Goal: Transaction & Acquisition: Purchase product/service

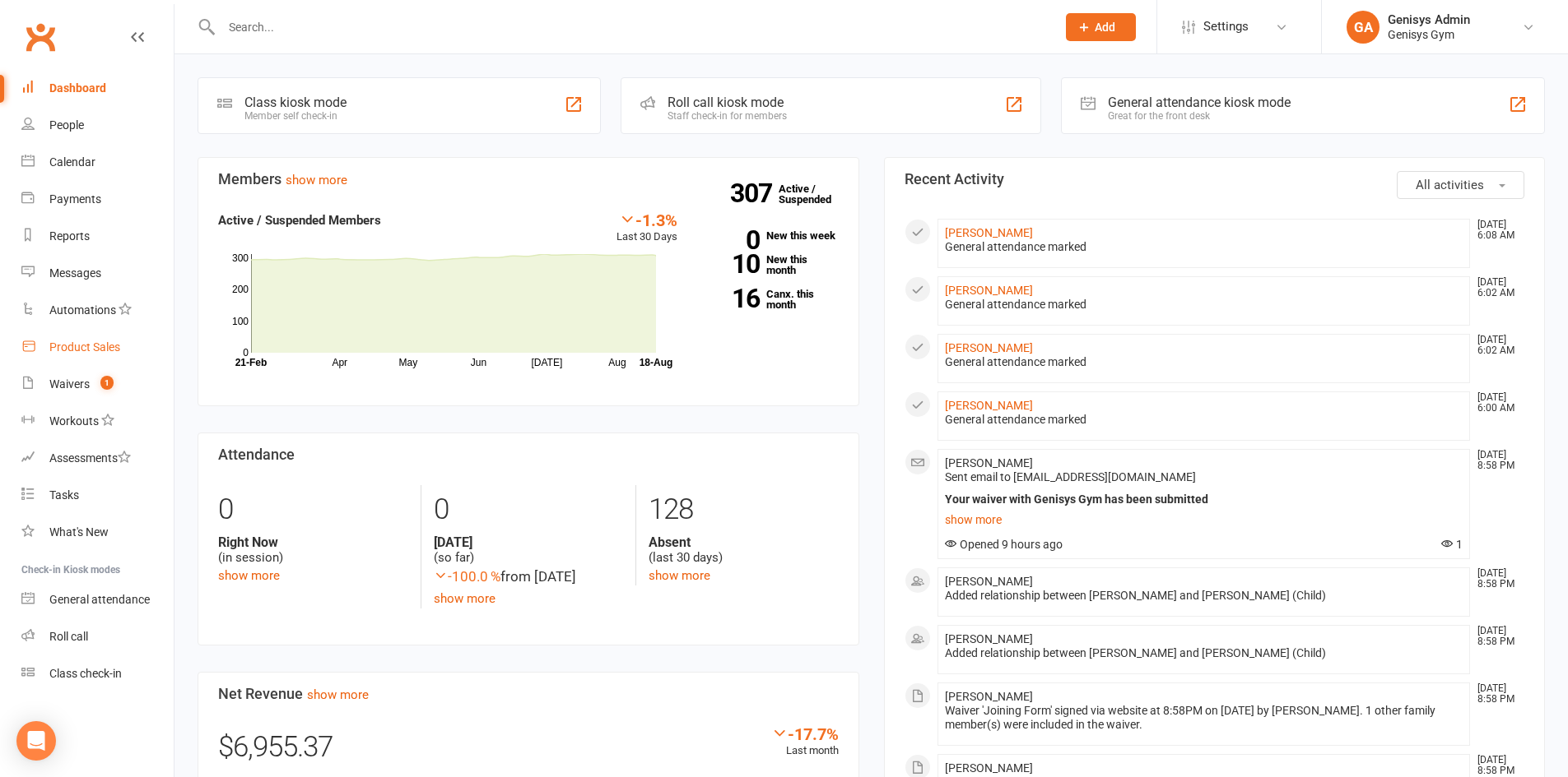
click at [110, 346] on div "Product Sales" at bounding box center [85, 347] width 71 height 13
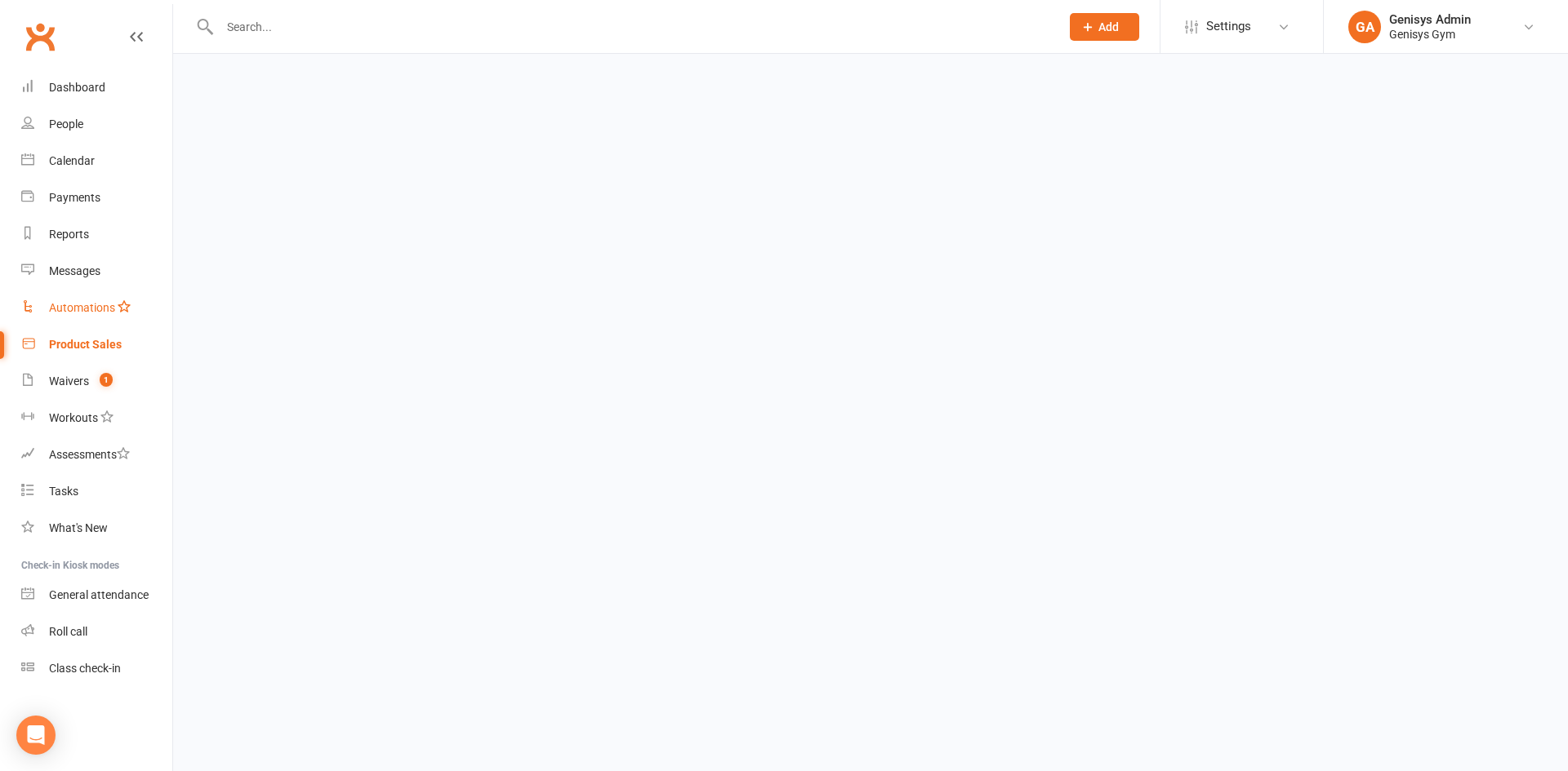
select select "100"
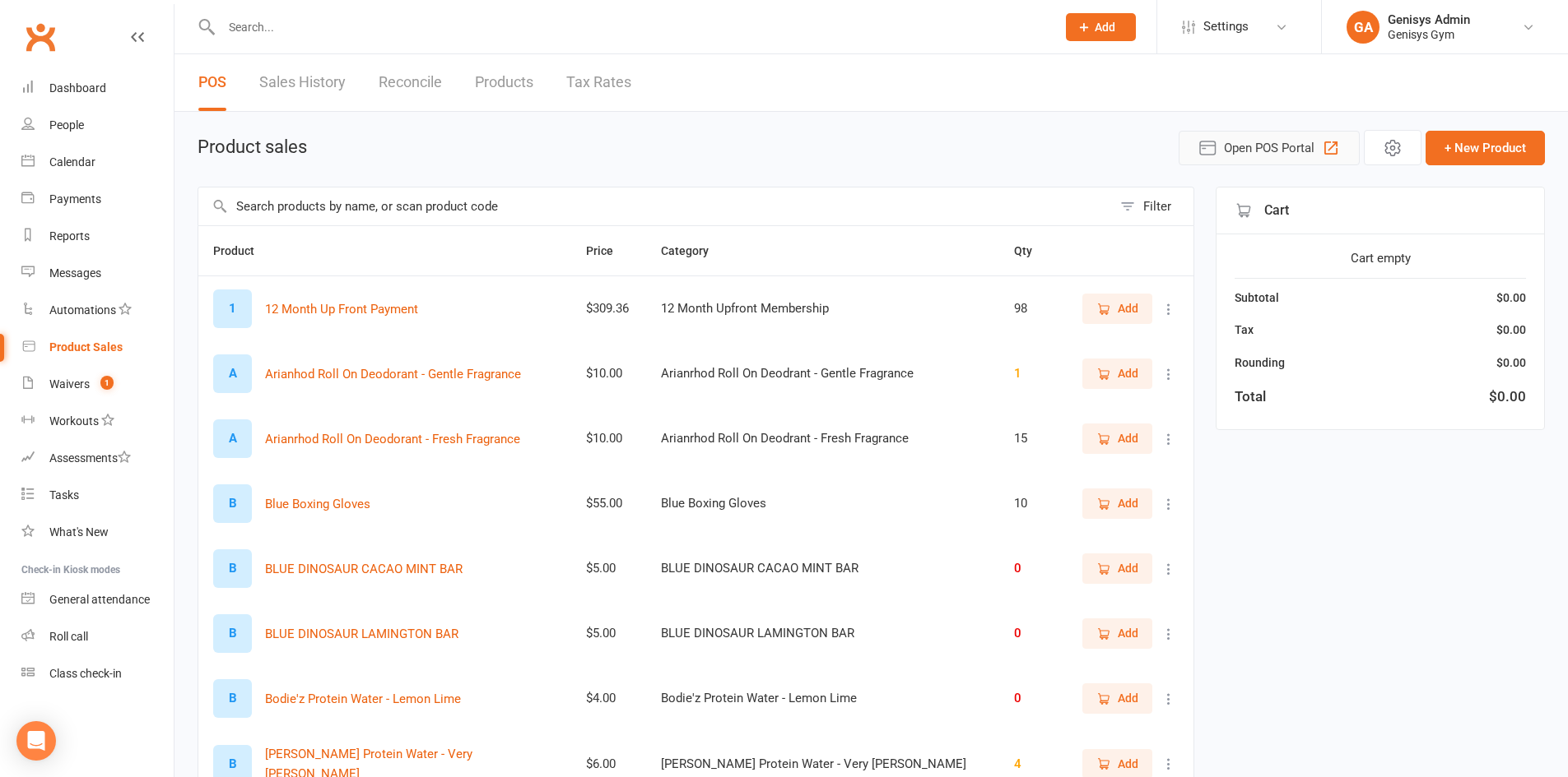
click at [1281, 148] on span "Open POS Portal" at bounding box center [1269, 148] width 91 height 20
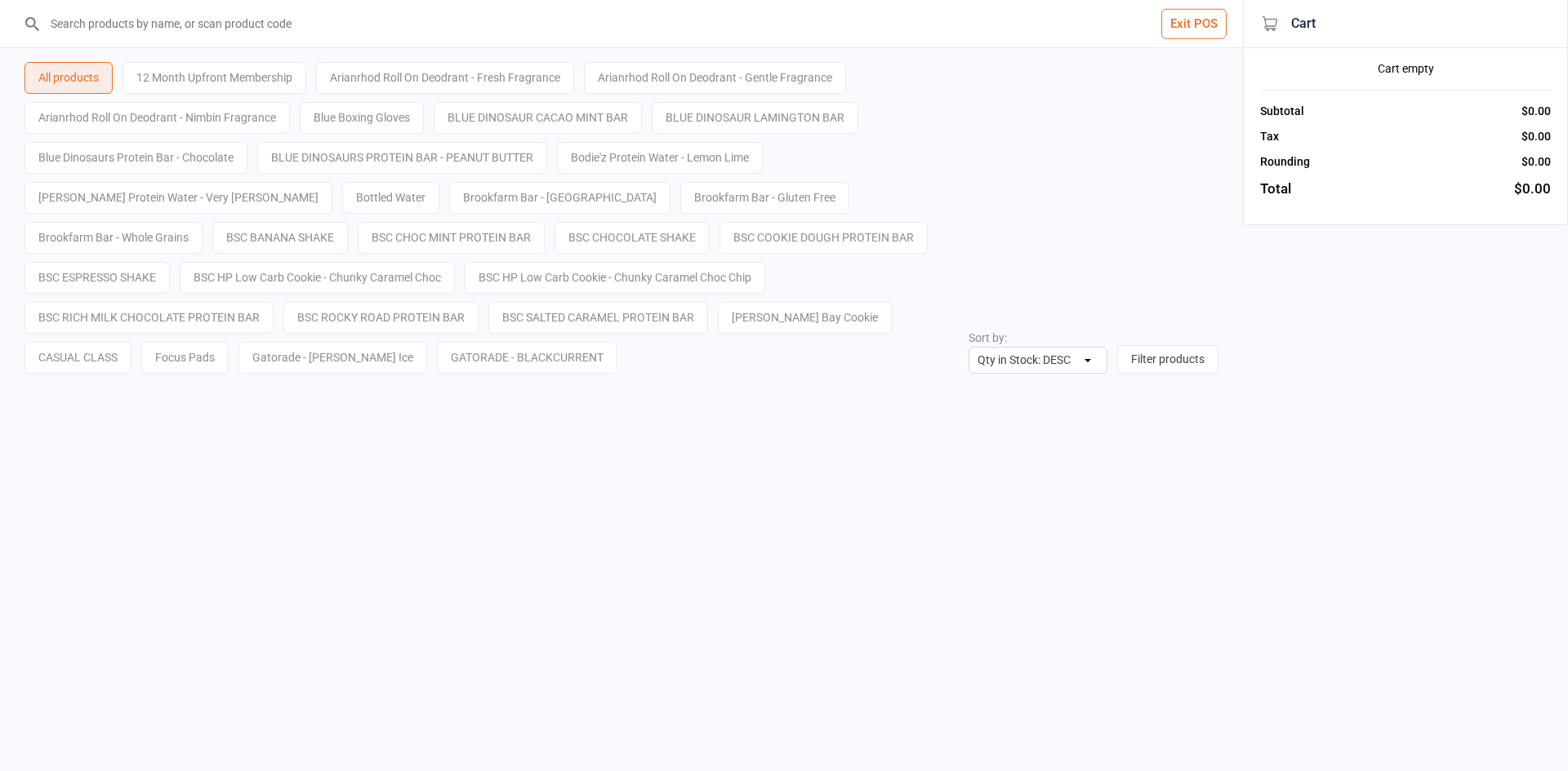
select select "stock_count-desc"
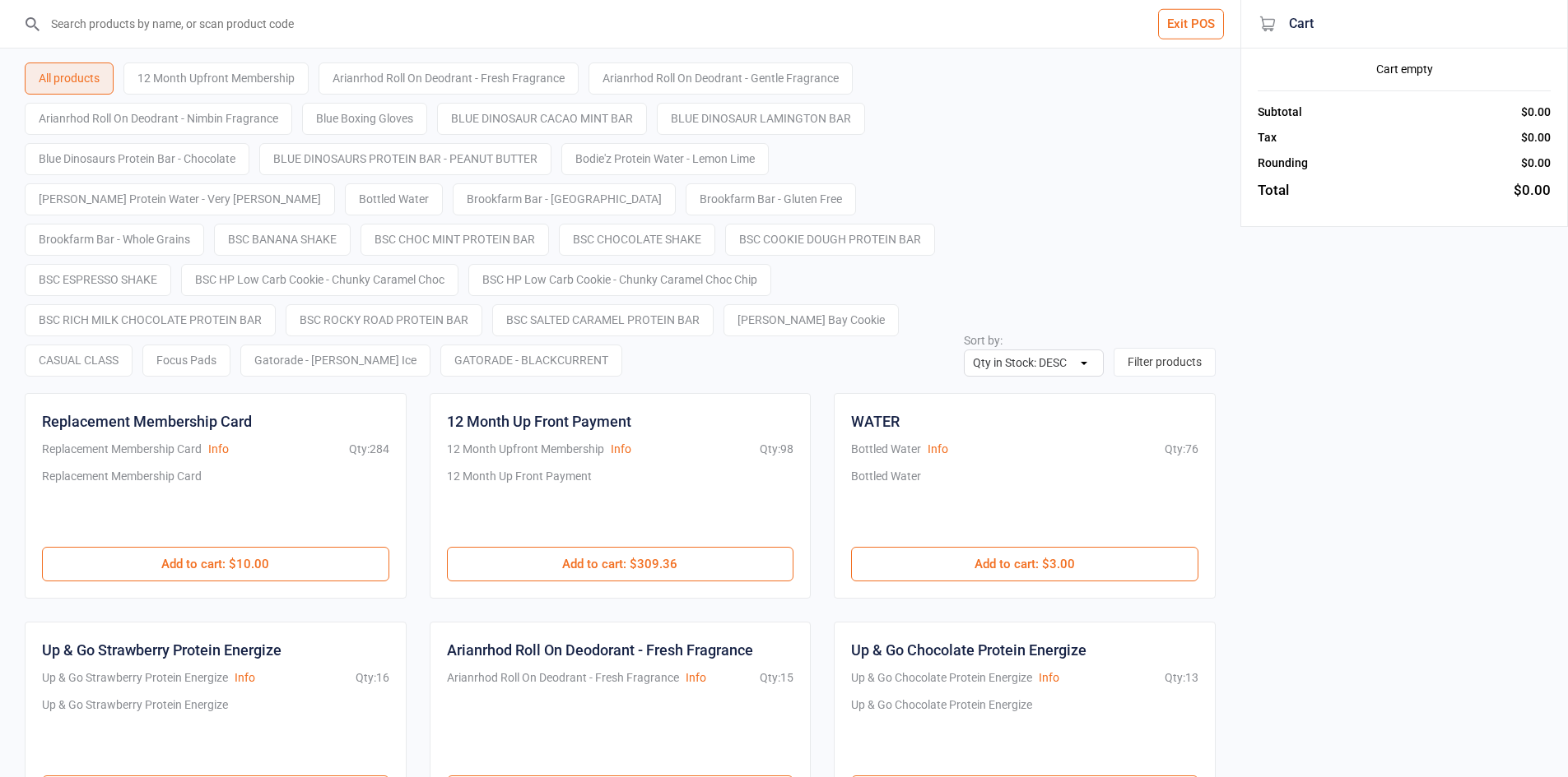
click at [1093, 31] on input "search" at bounding box center [630, 23] width 1175 height 48
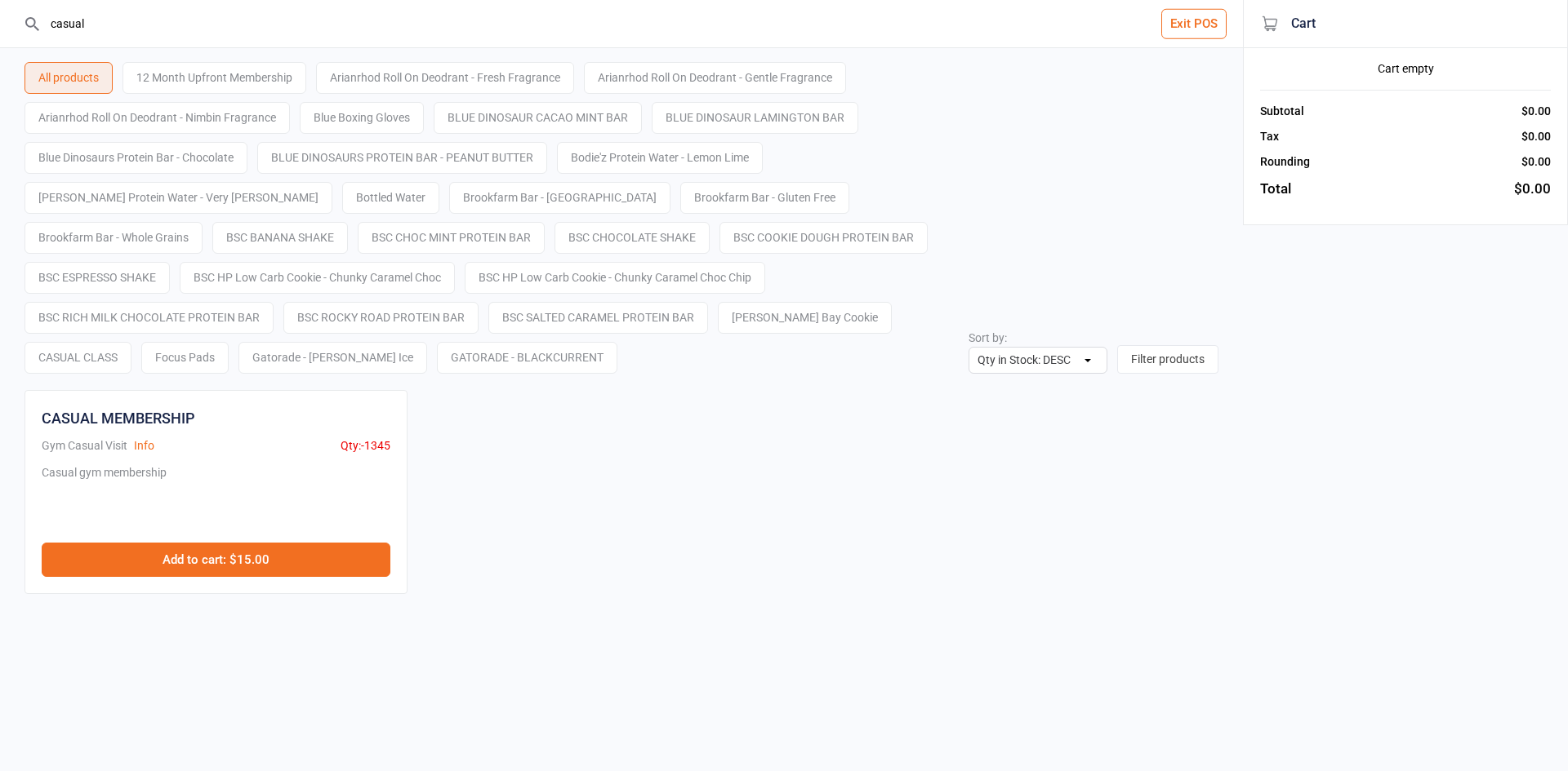
type input "casual"
click at [371, 545] on button "Add to cart : $15.00" at bounding box center [216, 560] width 349 height 34
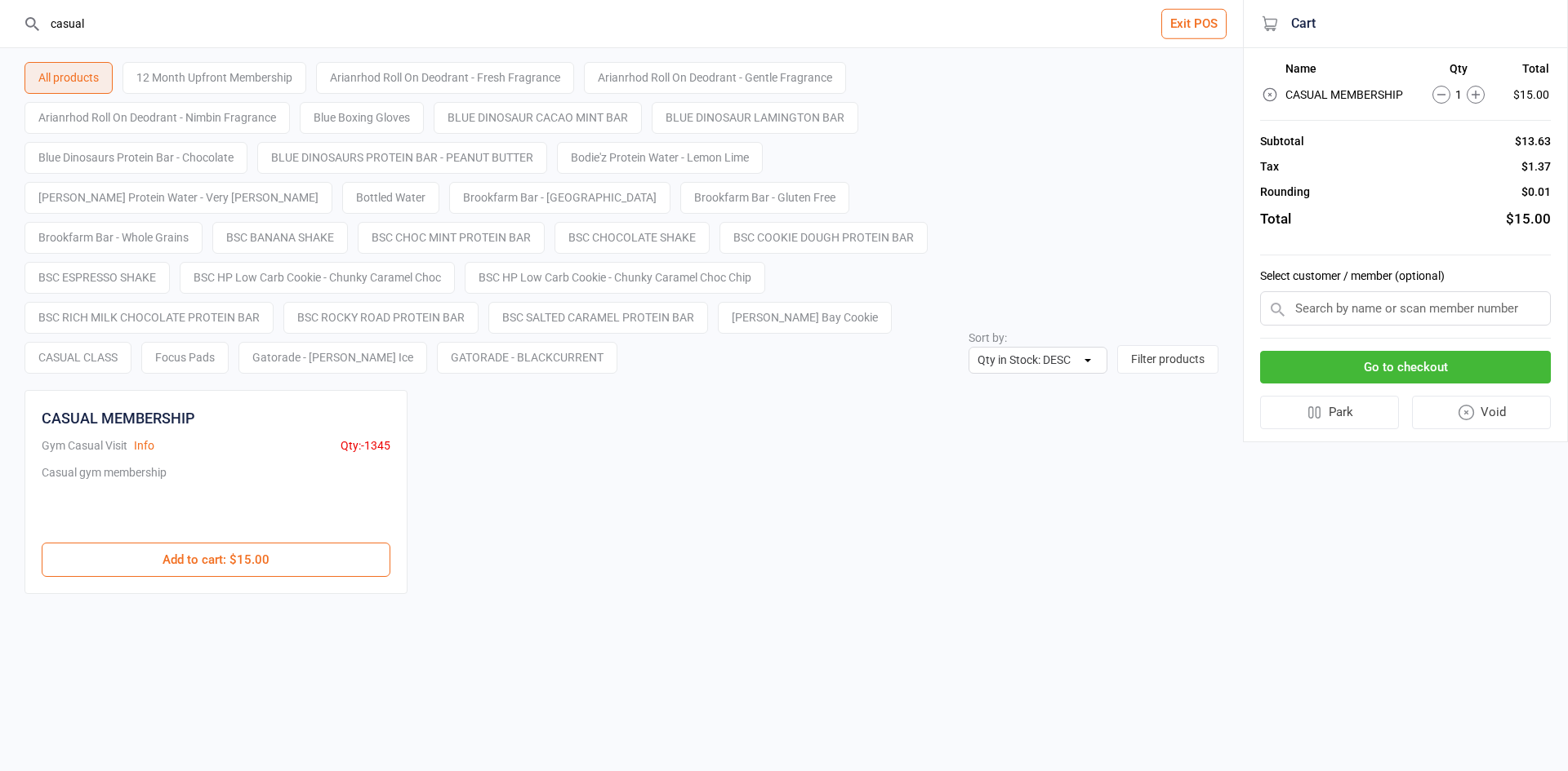
click at [1406, 310] on input "text" at bounding box center [1406, 308] width 291 height 34
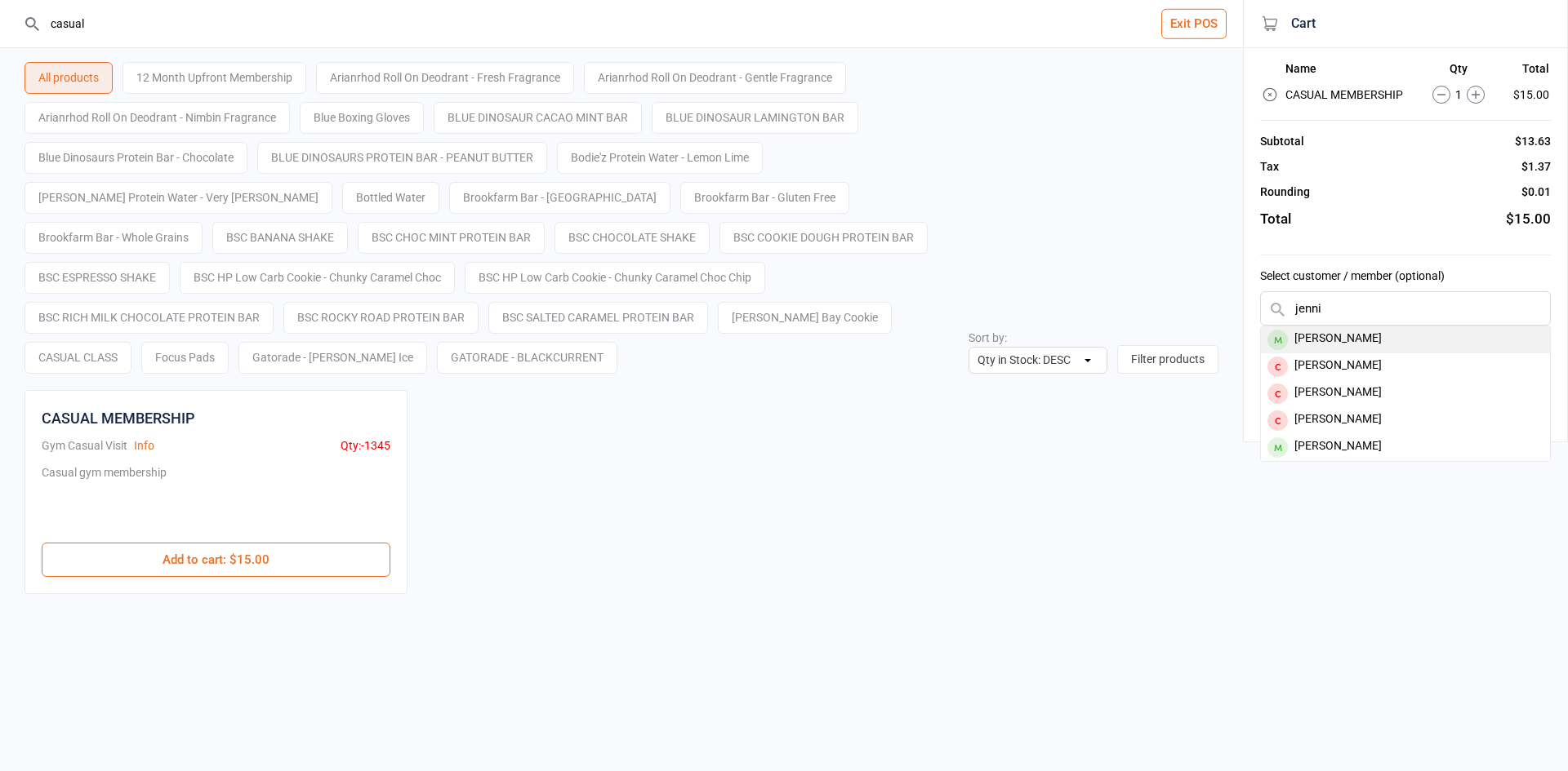
type input "jenni"
click at [1383, 332] on div "[PERSON_NAME]" at bounding box center [1406, 339] width 289 height 27
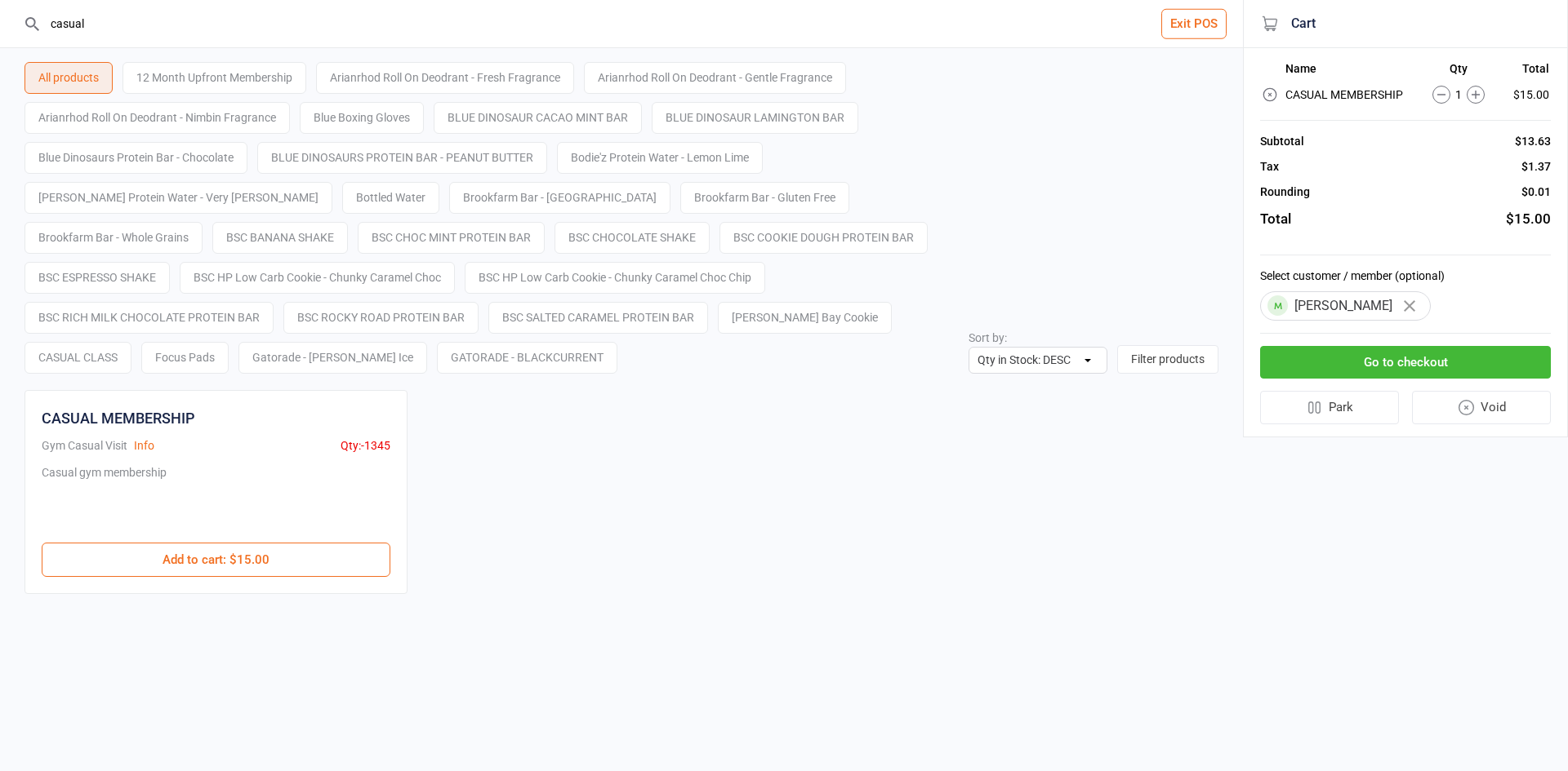
click at [1406, 350] on button "Go to checkout" at bounding box center [1406, 362] width 291 height 33
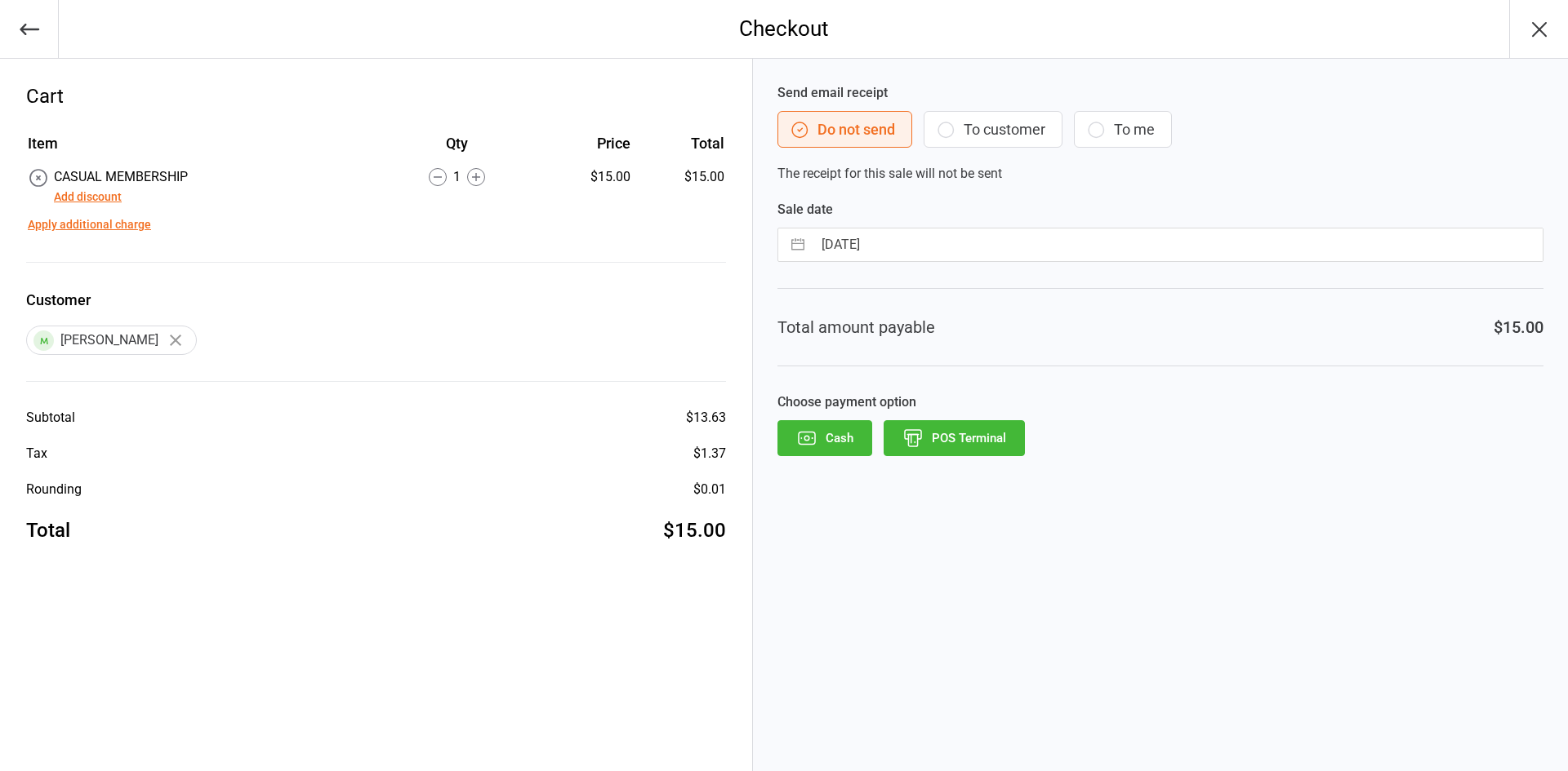
click at [85, 195] on button "Add discount" at bounding box center [87, 196] width 68 height 17
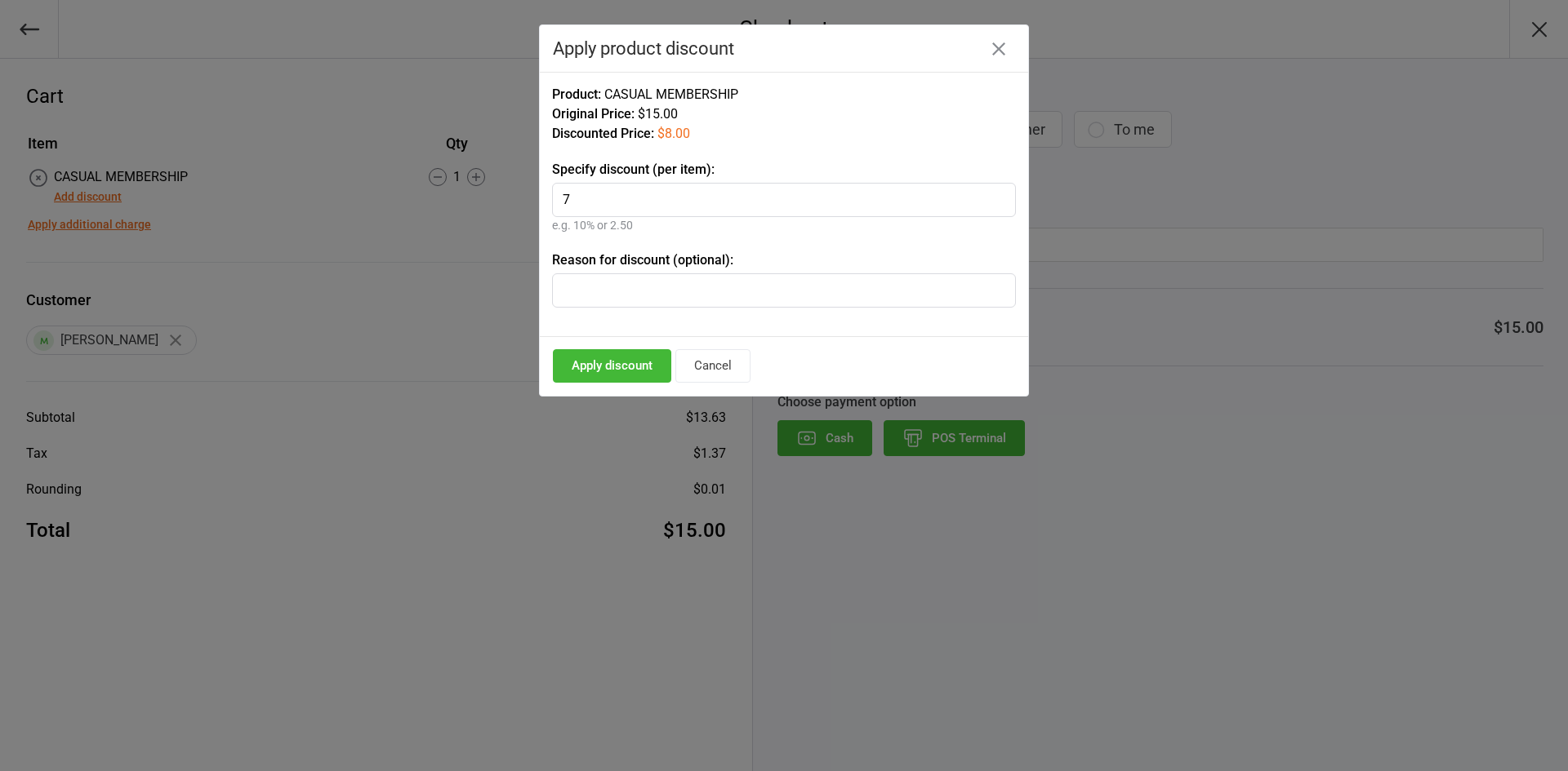
type input "7"
click at [648, 297] on input "text" at bounding box center [784, 290] width 464 height 34
click at [645, 199] on input "7" at bounding box center [784, 199] width 464 height 34
type input "8"
type input "Jock"
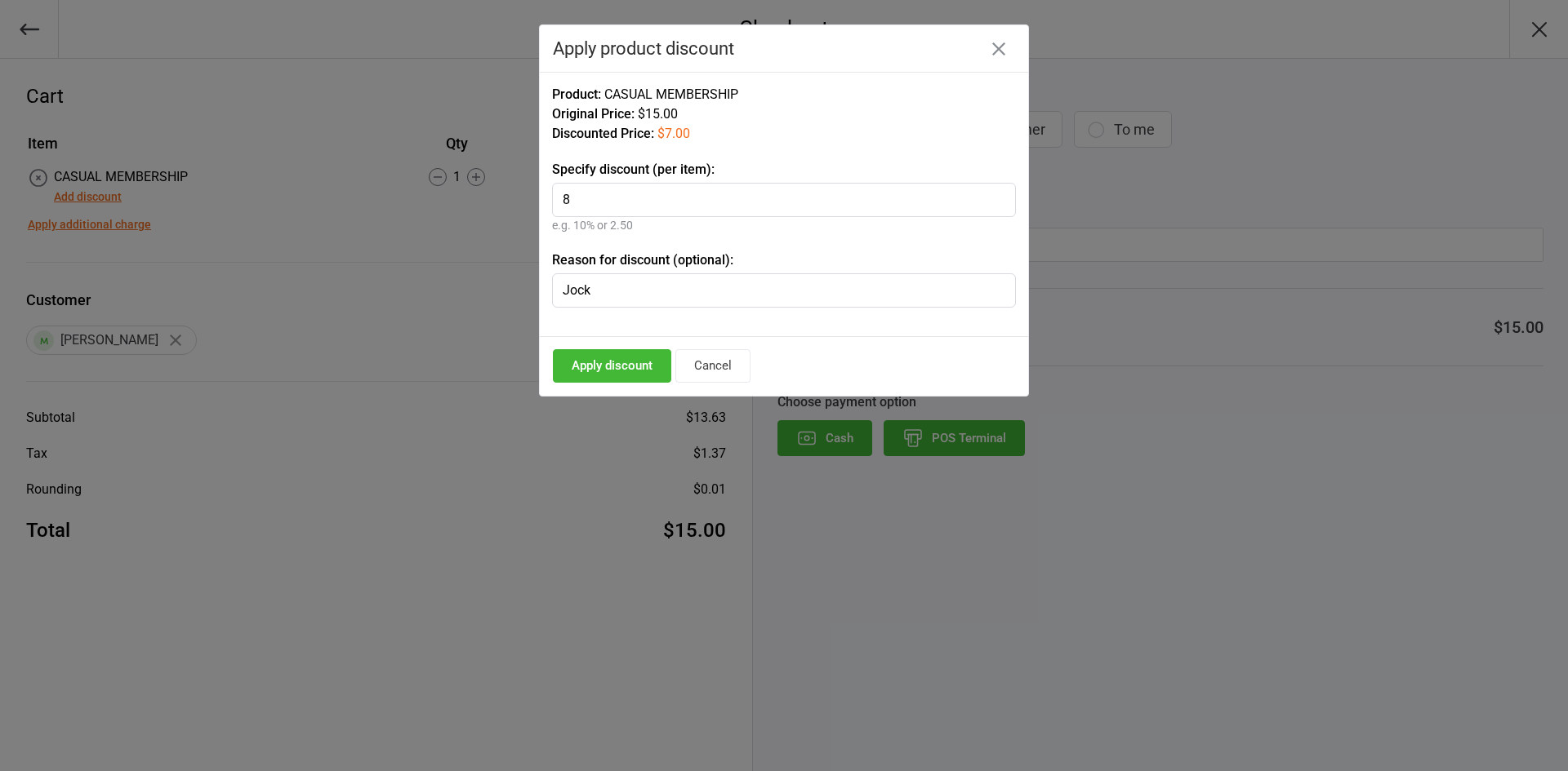
click at [623, 375] on button "Apply discount" at bounding box center [612, 366] width 119 height 33
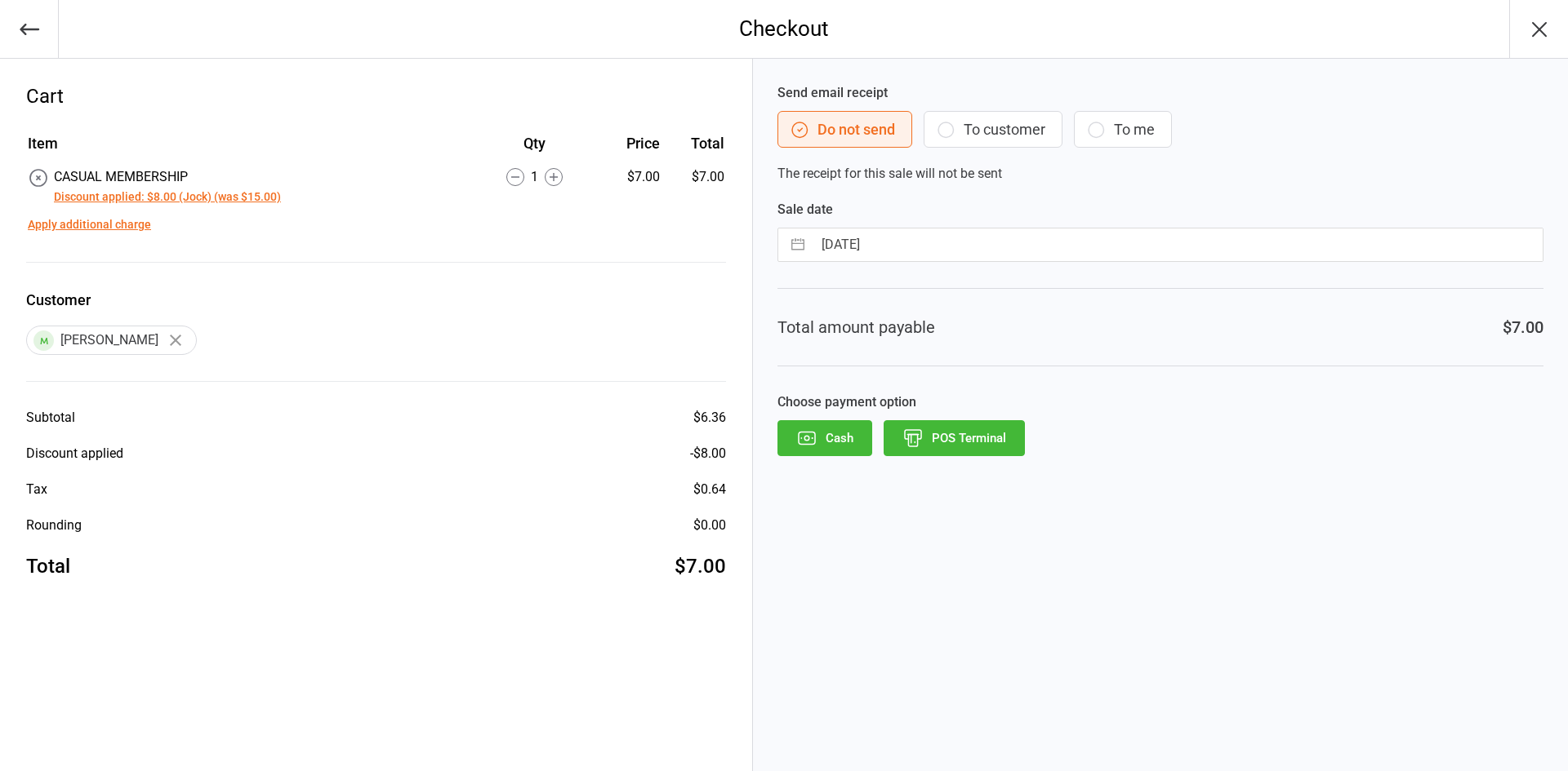
click at [981, 448] on button "POS Terminal" at bounding box center [954, 438] width 141 height 36
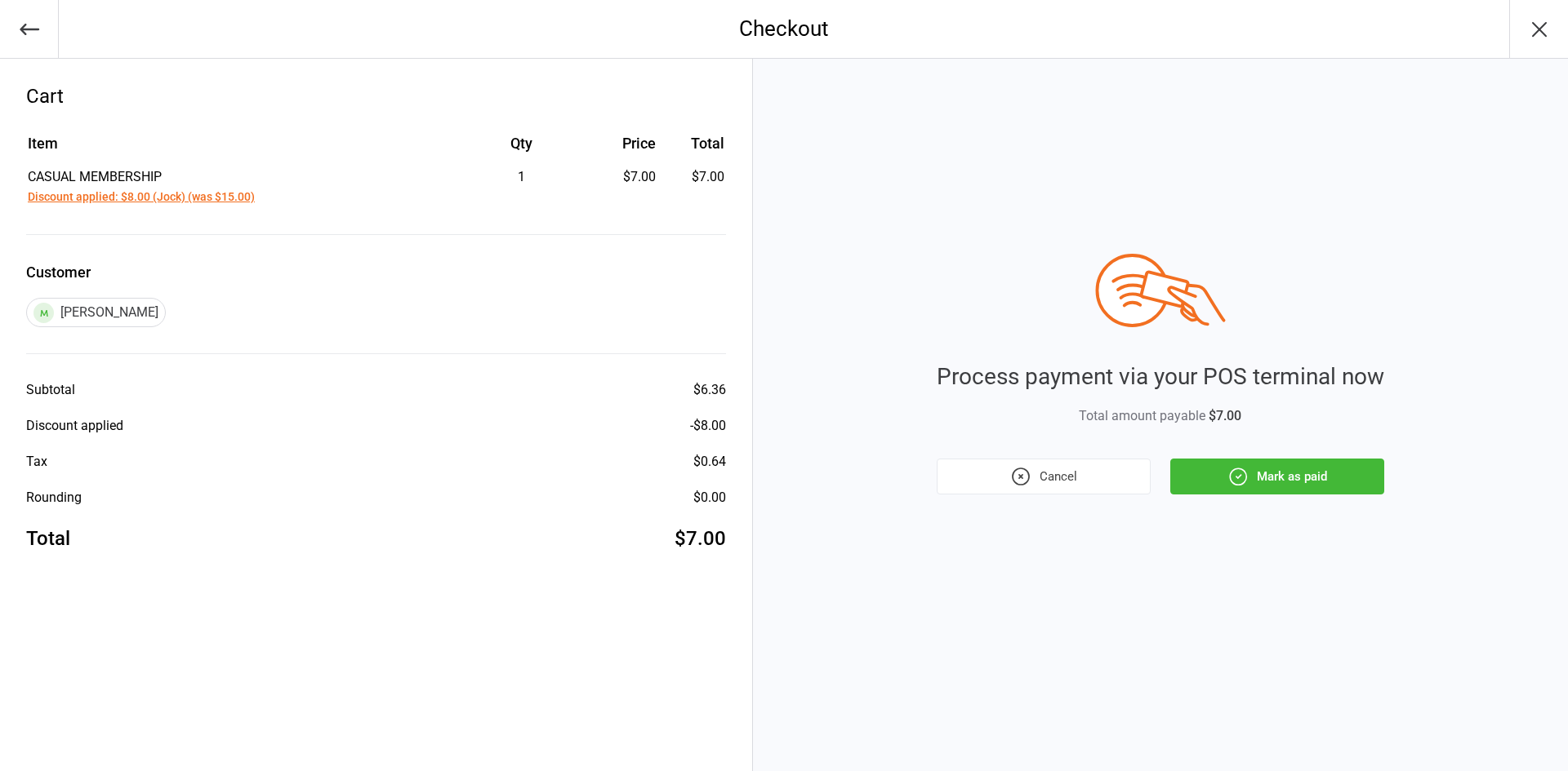
click at [1291, 470] on button "Mark as paid" at bounding box center [1277, 476] width 214 height 36
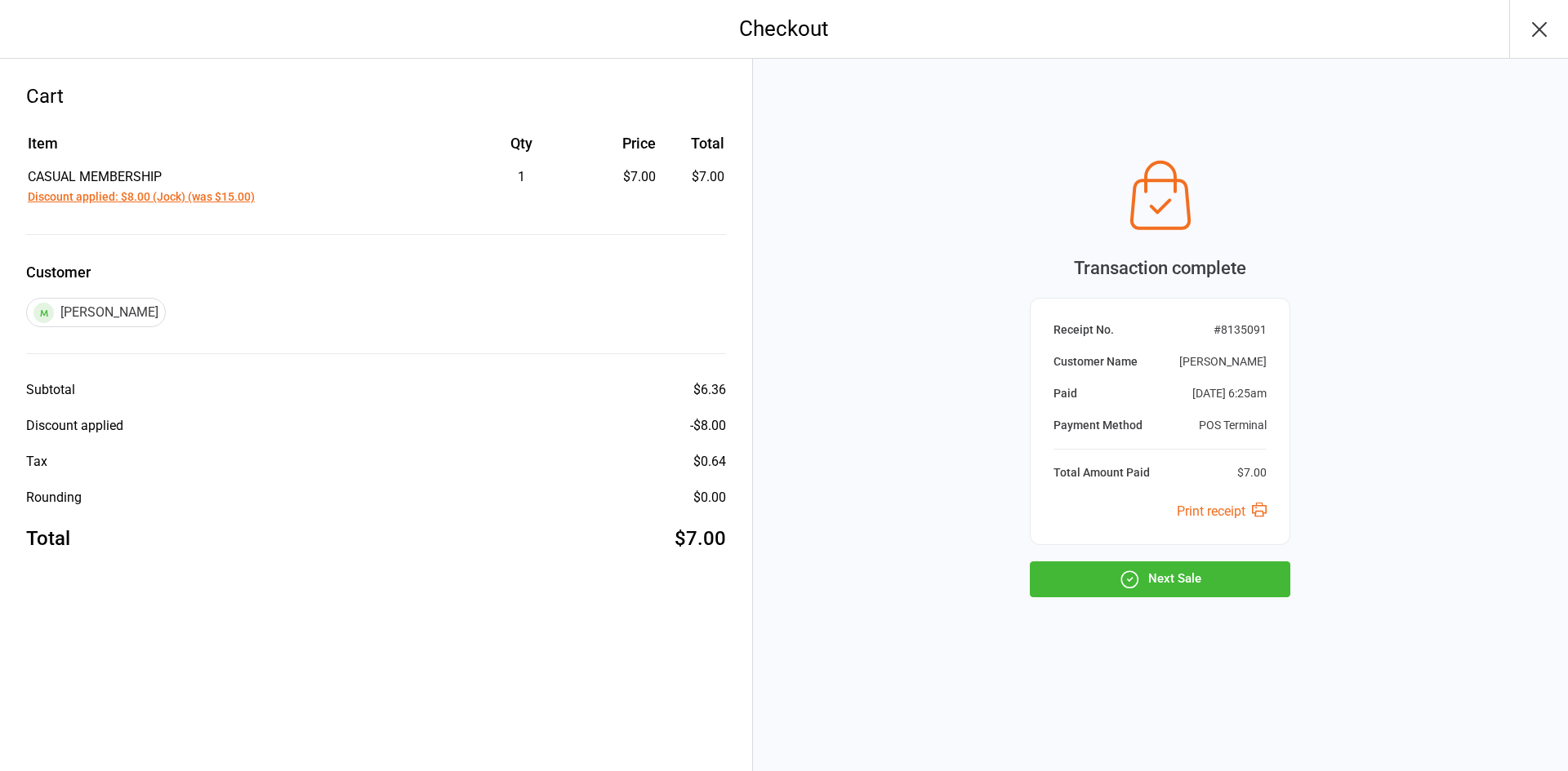
click at [1219, 590] on button "Next Sale" at bounding box center [1159, 579] width 261 height 36
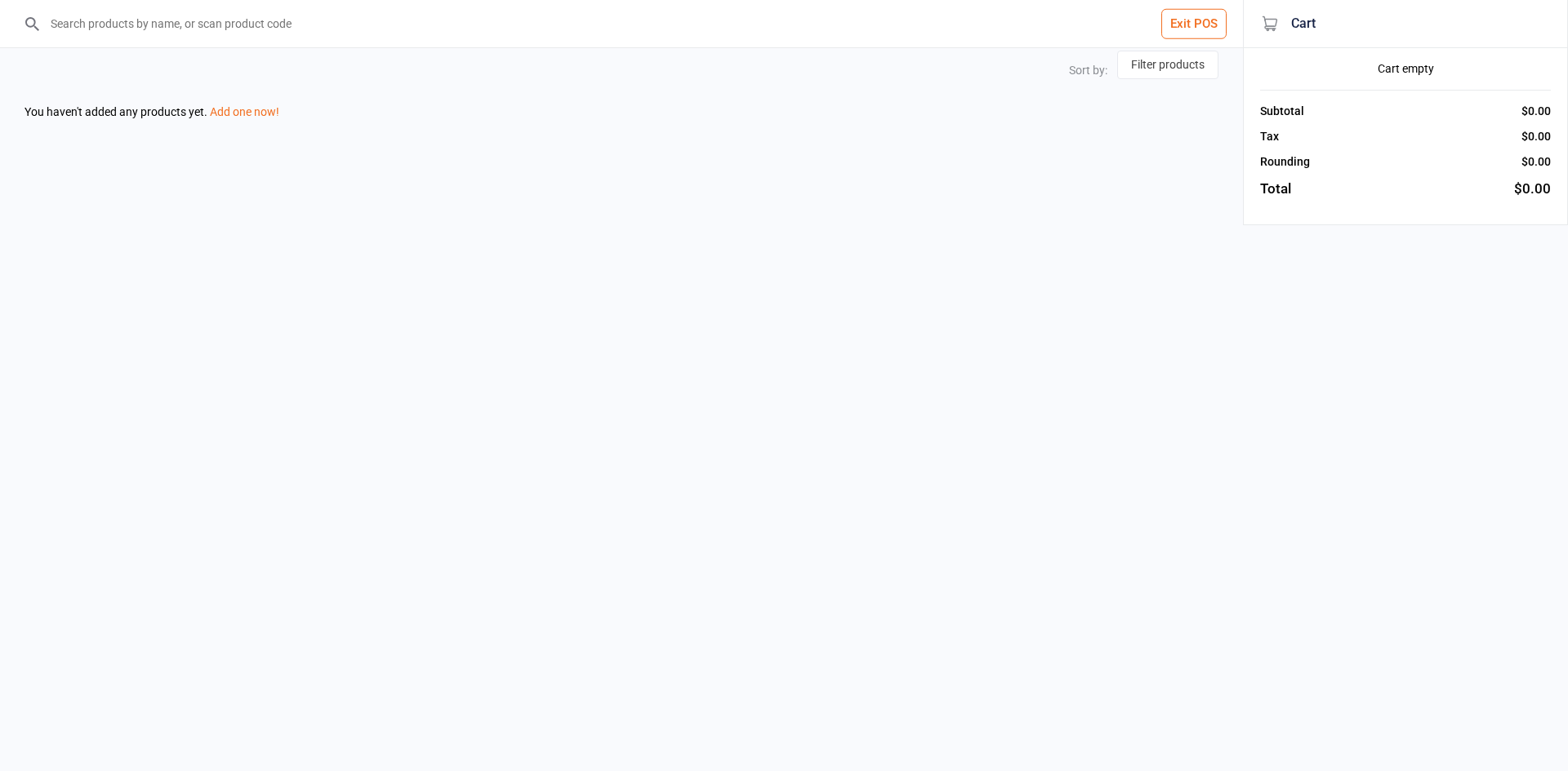
select select "stock_count-desc"
